Goal: Task Accomplishment & Management: Use online tool/utility

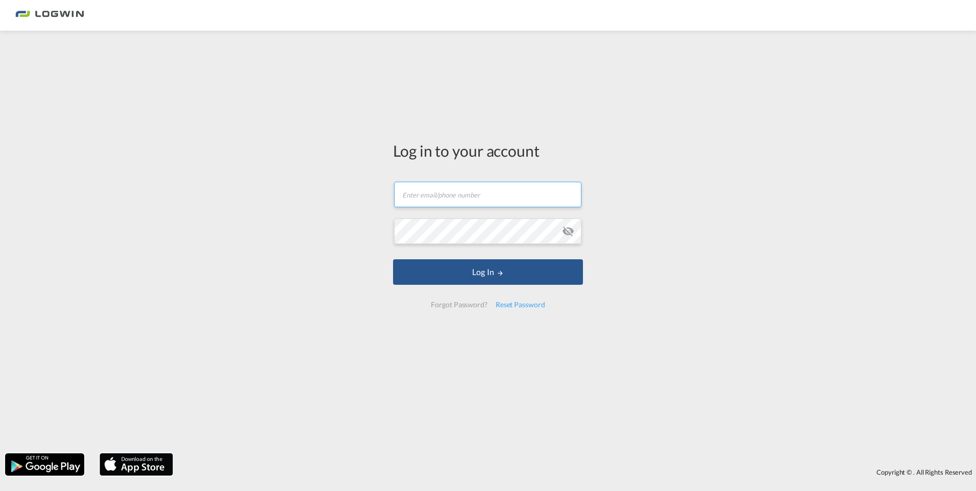
drag, startPoint x: 564, startPoint y: 204, endPoint x: 478, endPoint y: 200, distance: 85.8
click at [564, 204] on input "text" at bounding box center [487, 195] width 187 height 26
type input "[PERSON_NAME][EMAIL_ADDRESS][DOMAIN_NAME]"
click at [393, 259] on button "Log In" at bounding box center [488, 272] width 190 height 26
